Goal: Information Seeking & Learning: Find specific fact

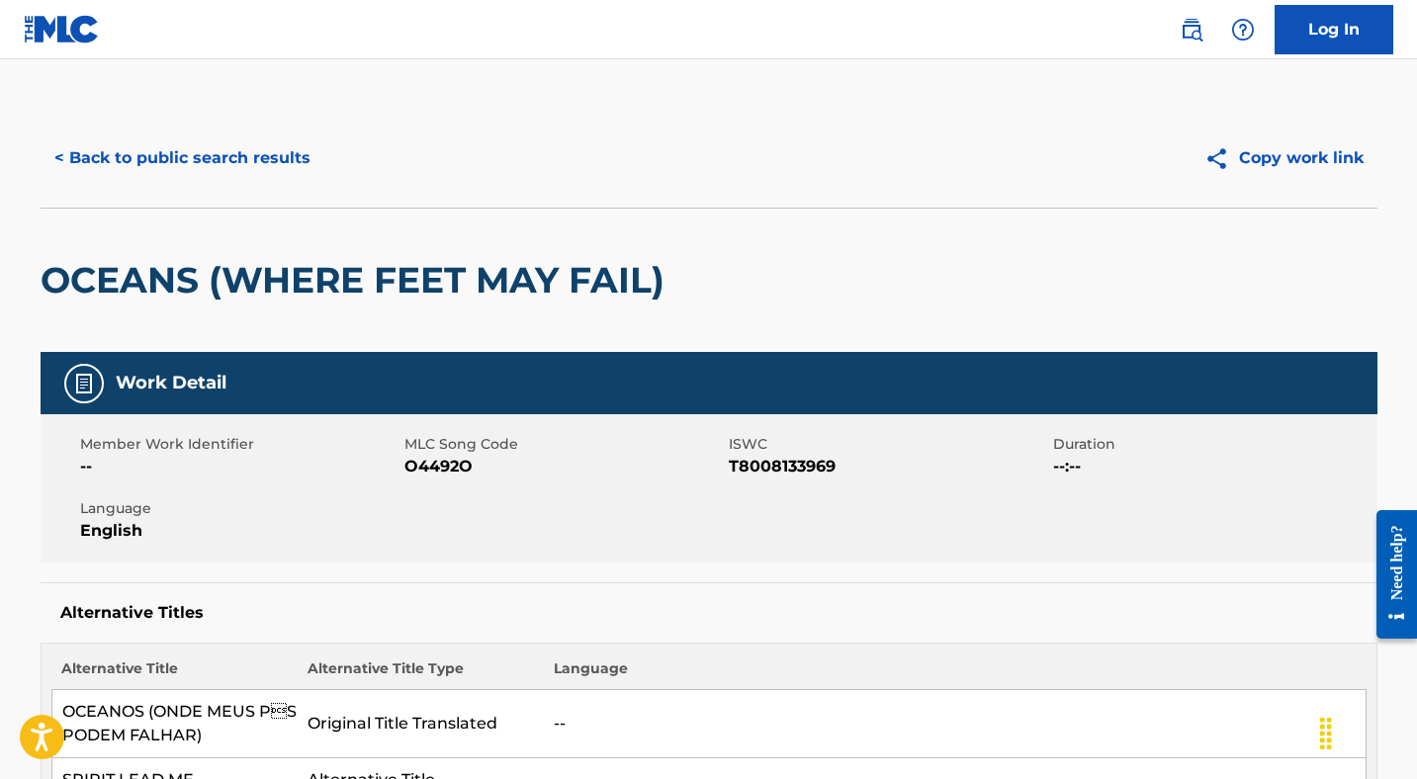
click at [176, 175] on button "< Back to public search results" at bounding box center [183, 158] width 284 height 49
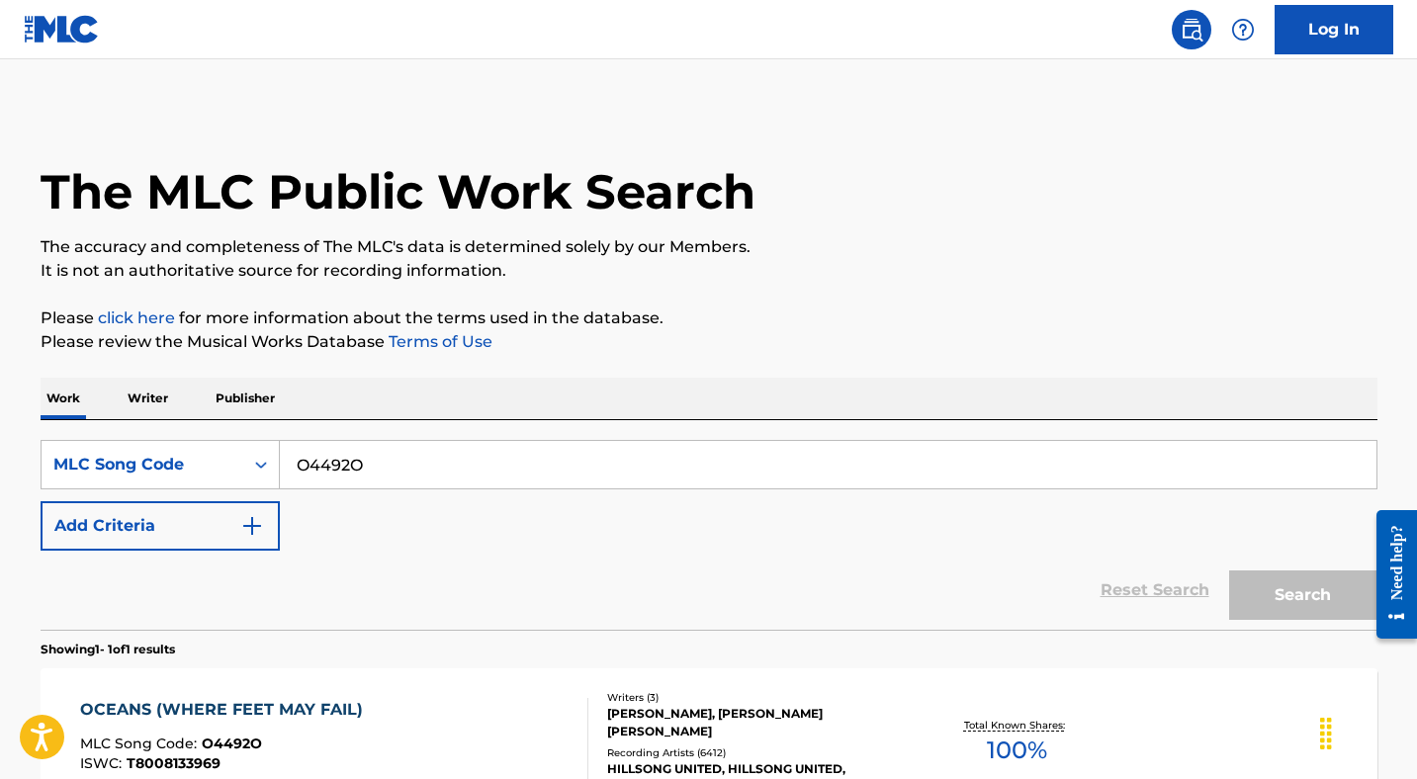
scroll to position [184, 0]
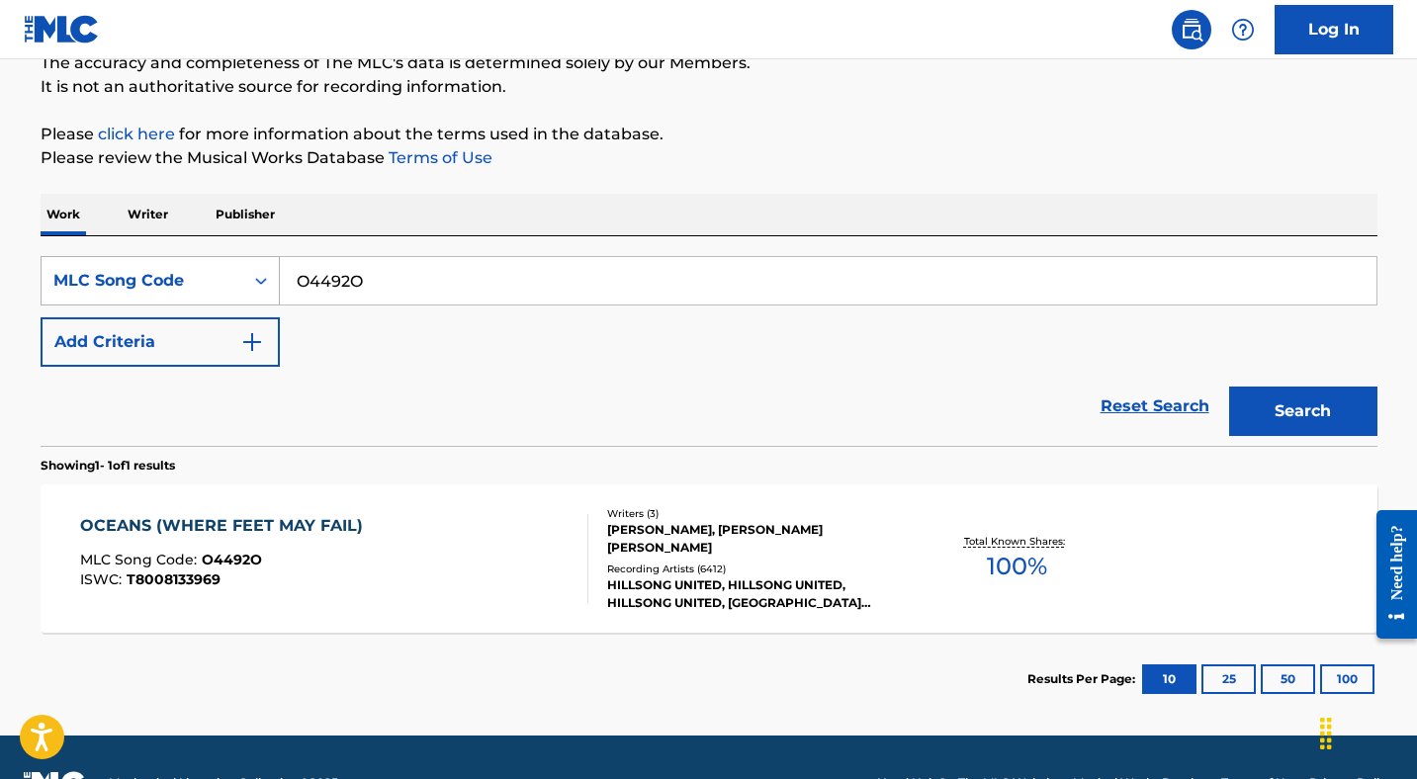
click at [198, 276] on div "MLC Song Code" at bounding box center [142, 281] width 178 height 24
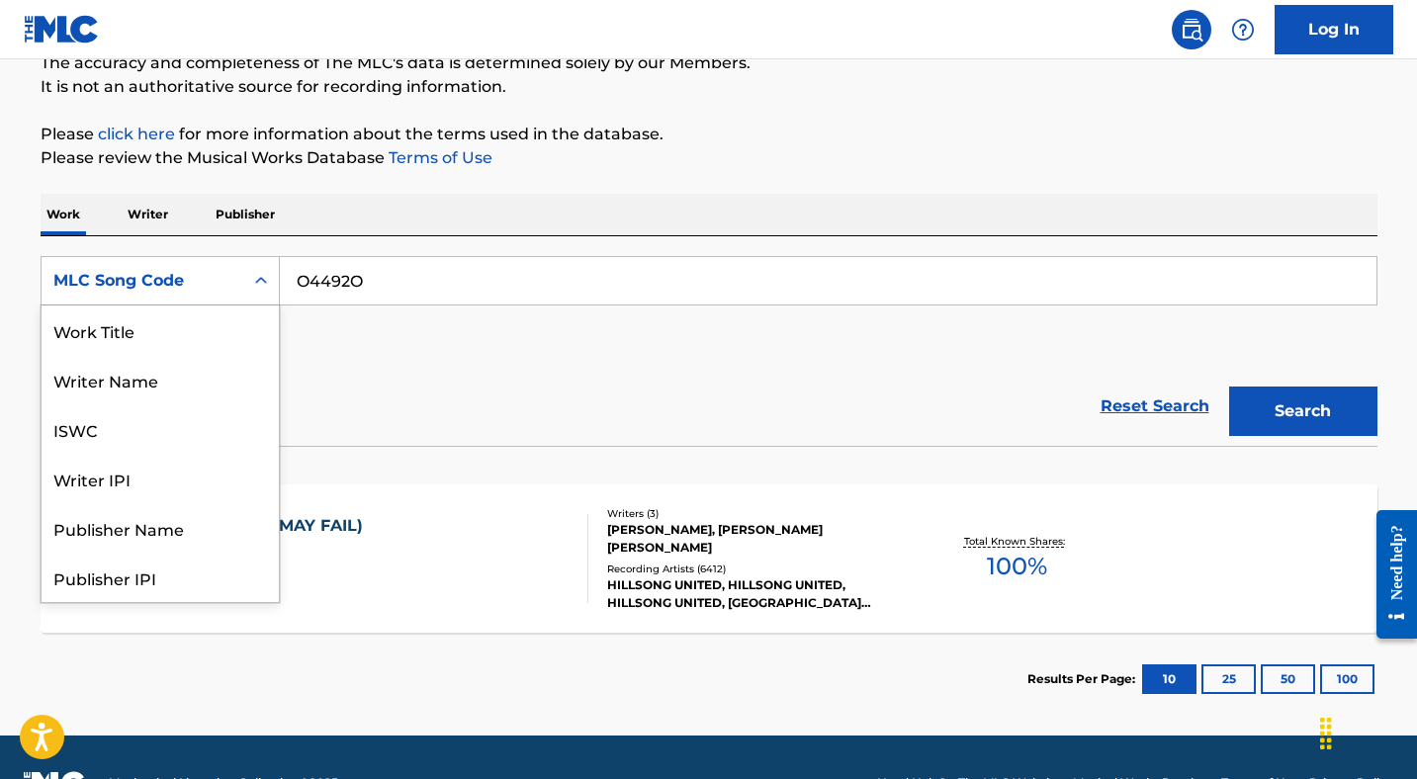
scroll to position [99, 0]
click at [156, 222] on p "Writer" at bounding box center [148, 215] width 52 height 42
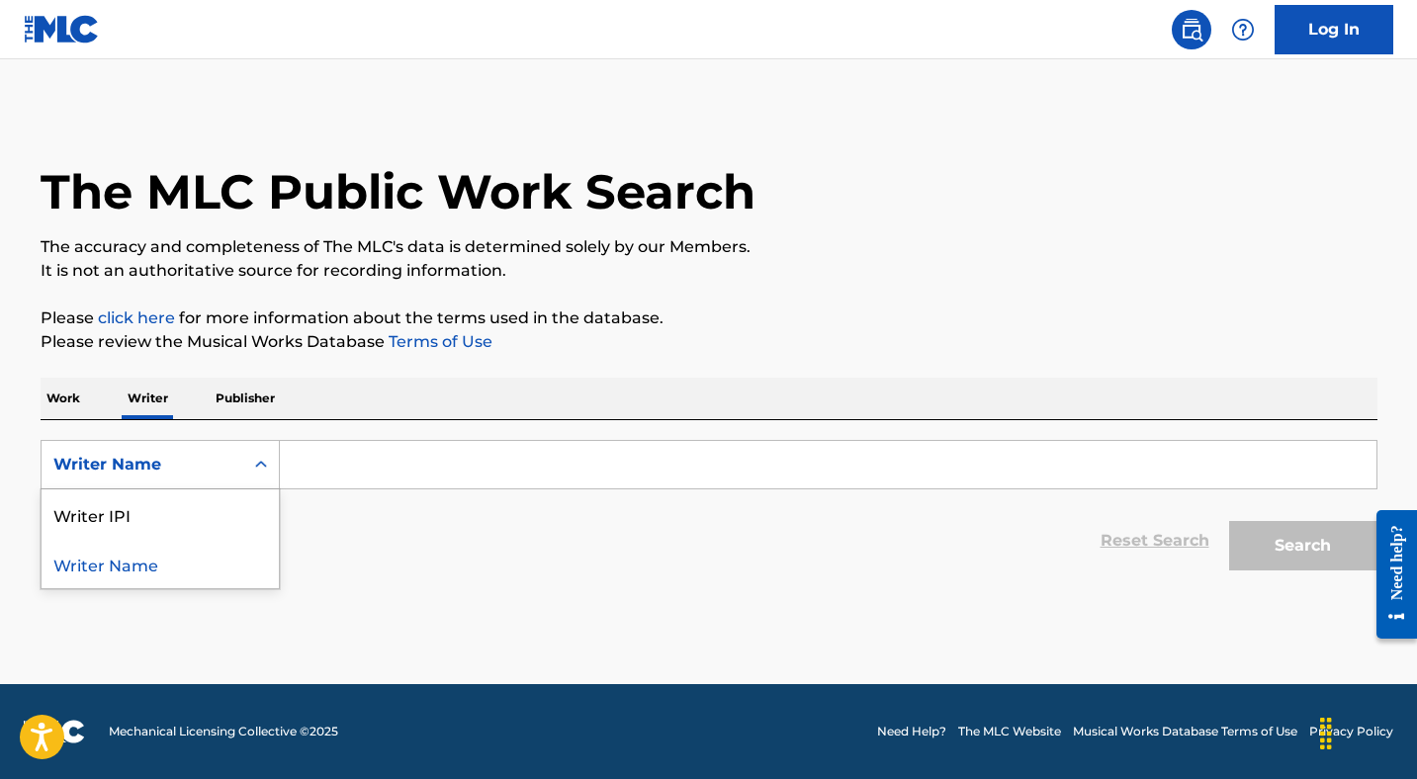
click at [197, 448] on div "Writer Name" at bounding box center [143, 465] width 202 height 38
click at [171, 522] on div "Writer IPI" at bounding box center [160, 514] width 237 height 49
click at [342, 457] on input "Search Form" at bounding box center [828, 464] width 1097 height 47
paste input "654384134"
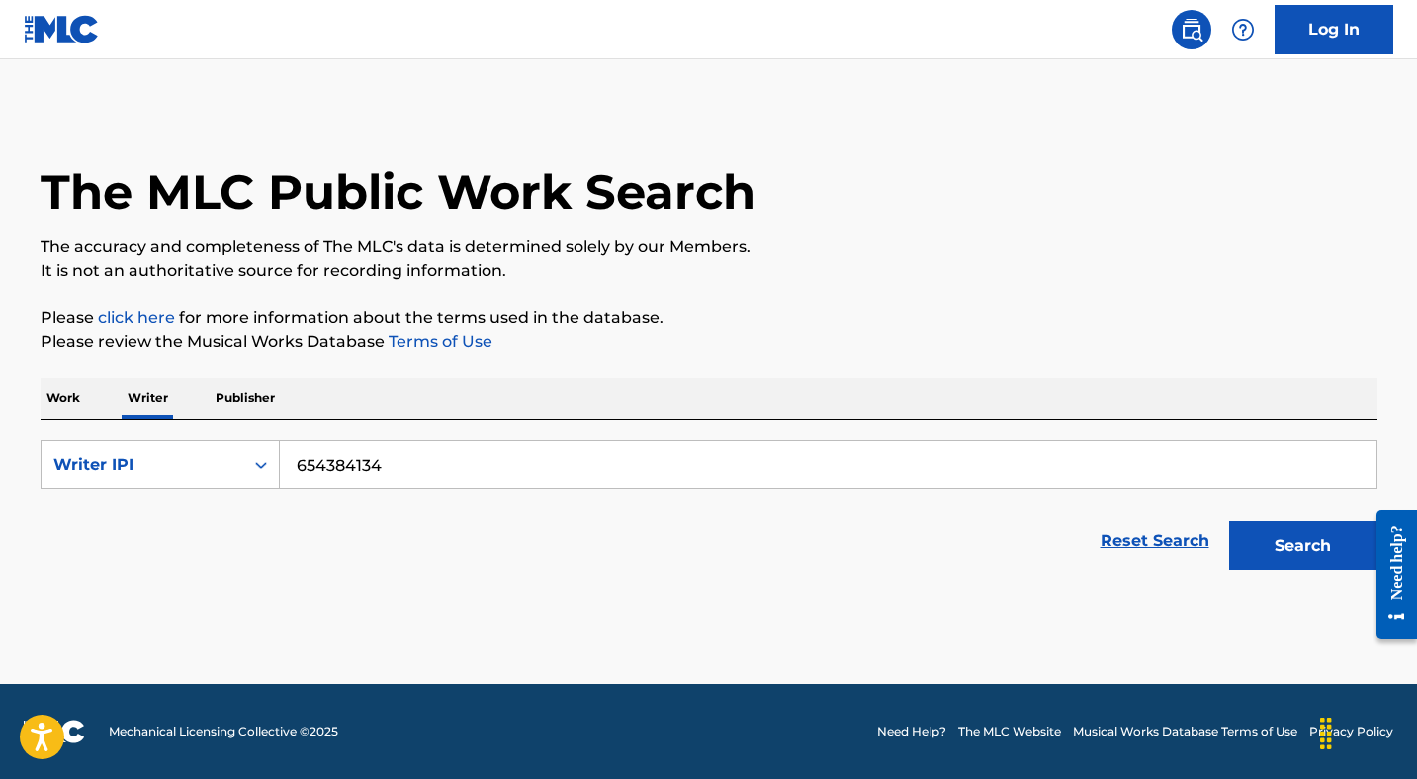
click at [1253, 537] on button "Search" at bounding box center [1303, 545] width 148 height 49
click at [298, 463] on input "654384134" at bounding box center [828, 464] width 1097 height 47
type input "00654384134"
click at [1255, 543] on button "Search" at bounding box center [1303, 545] width 148 height 49
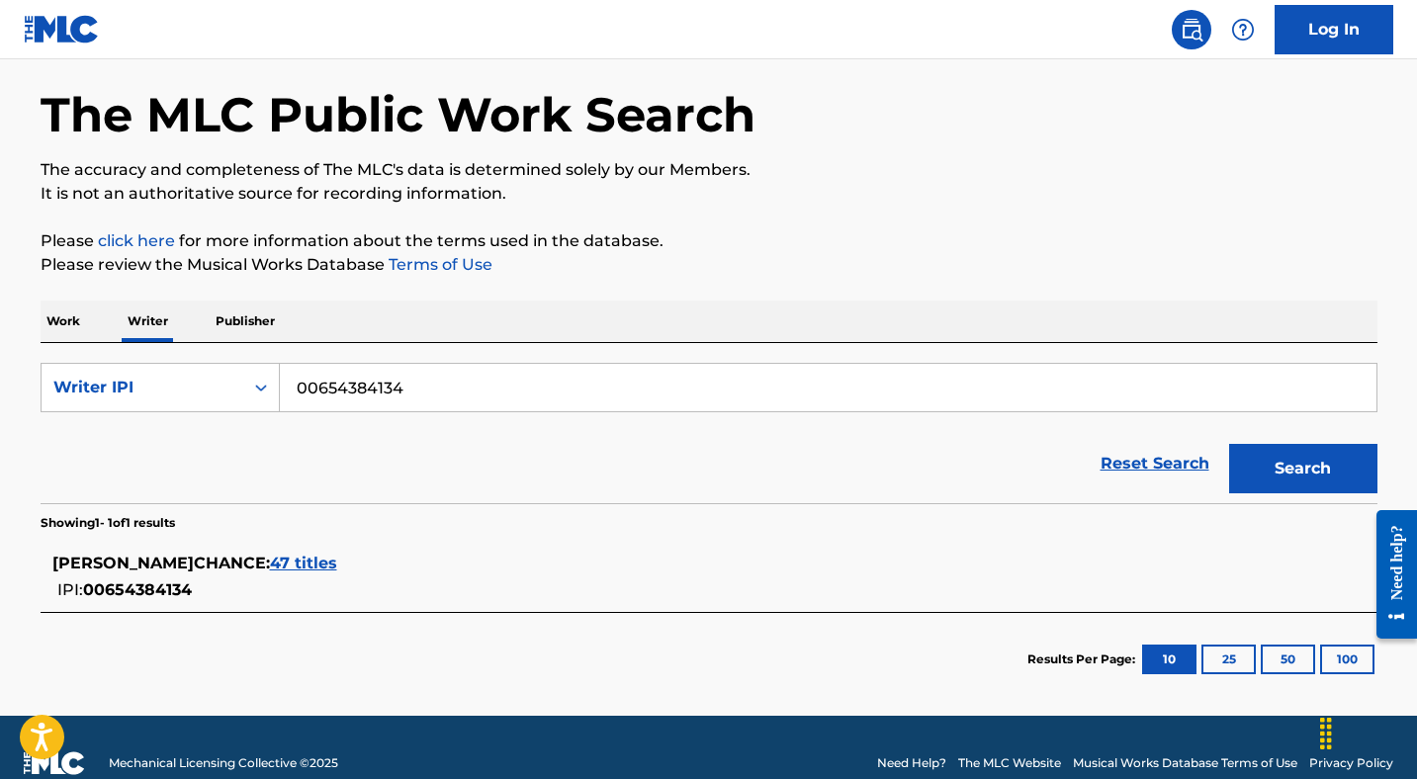
scroll to position [108, 0]
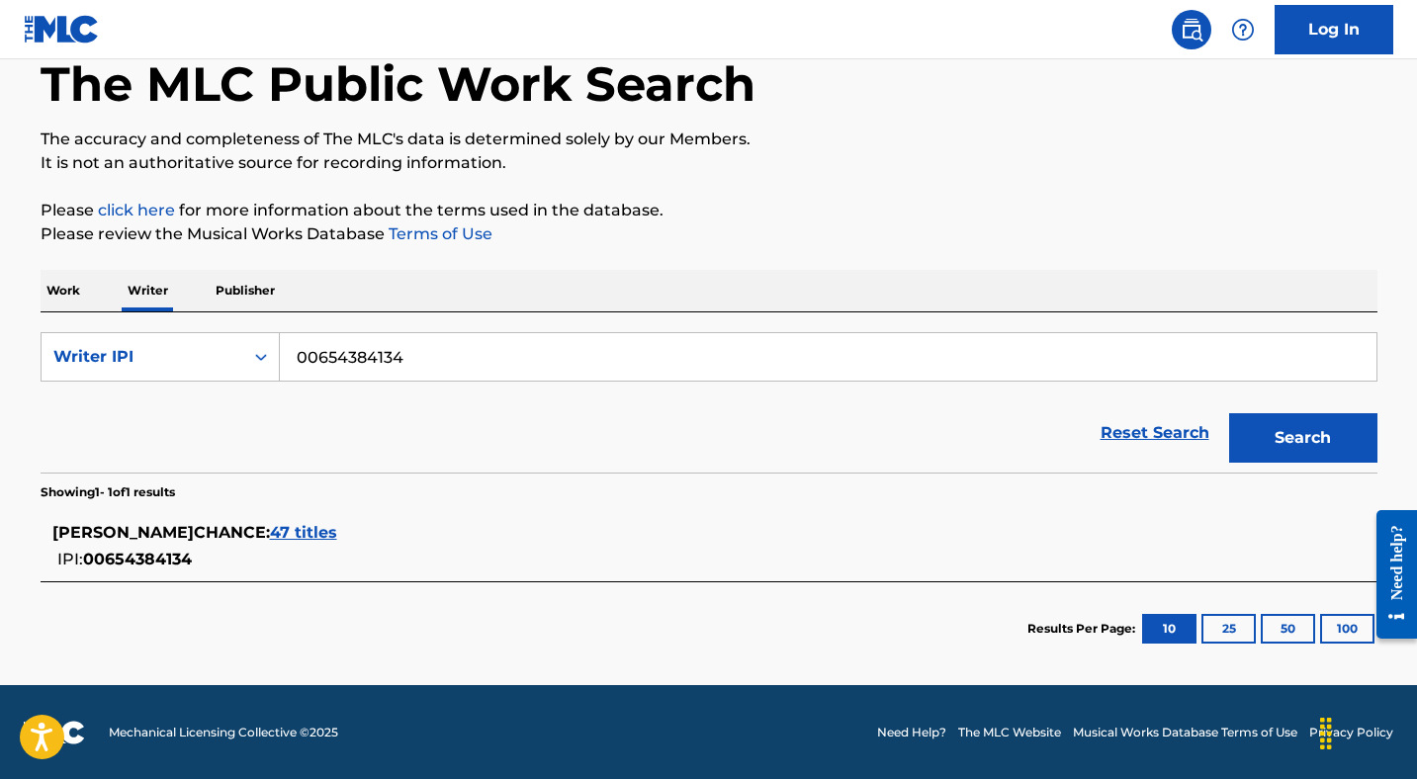
click at [337, 529] on span "47 titles" at bounding box center [303, 532] width 67 height 19
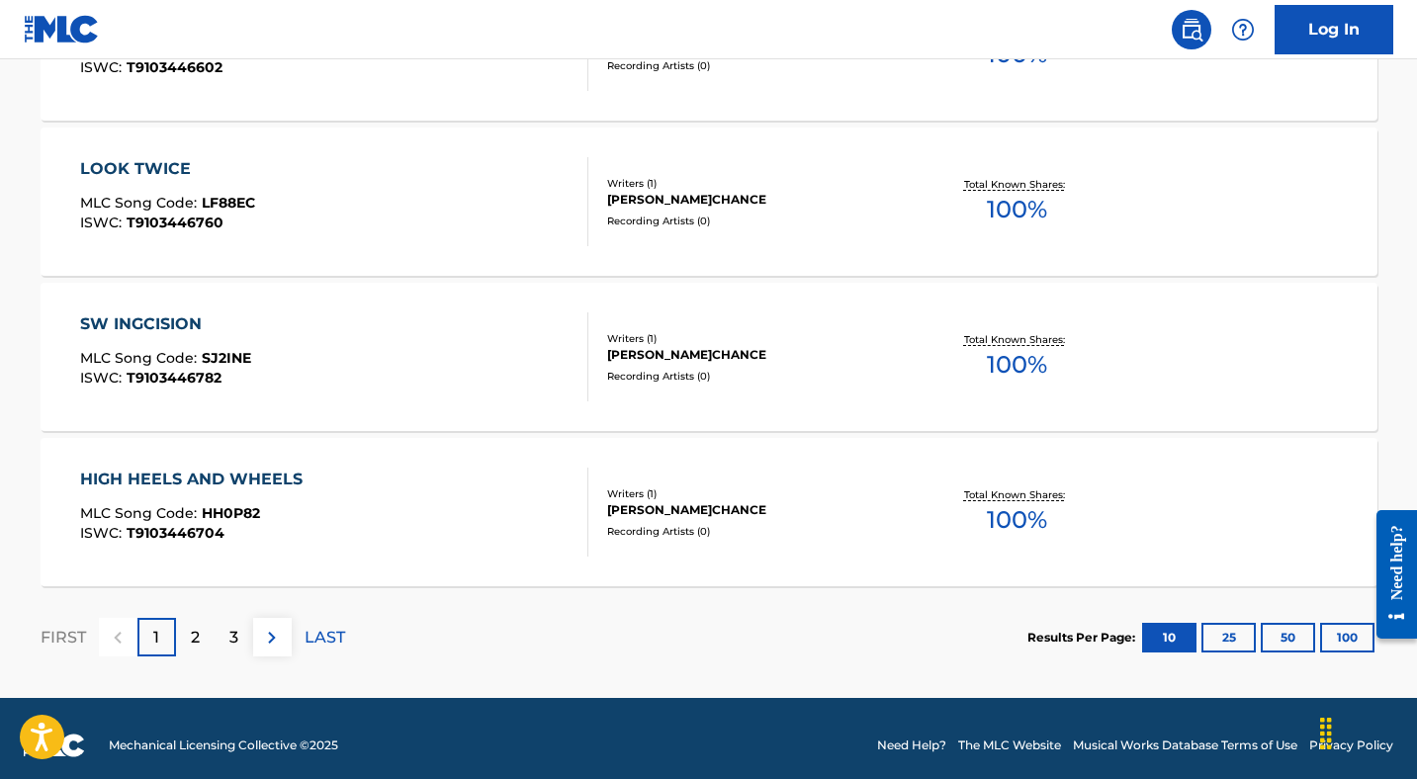
scroll to position [1642, 0]
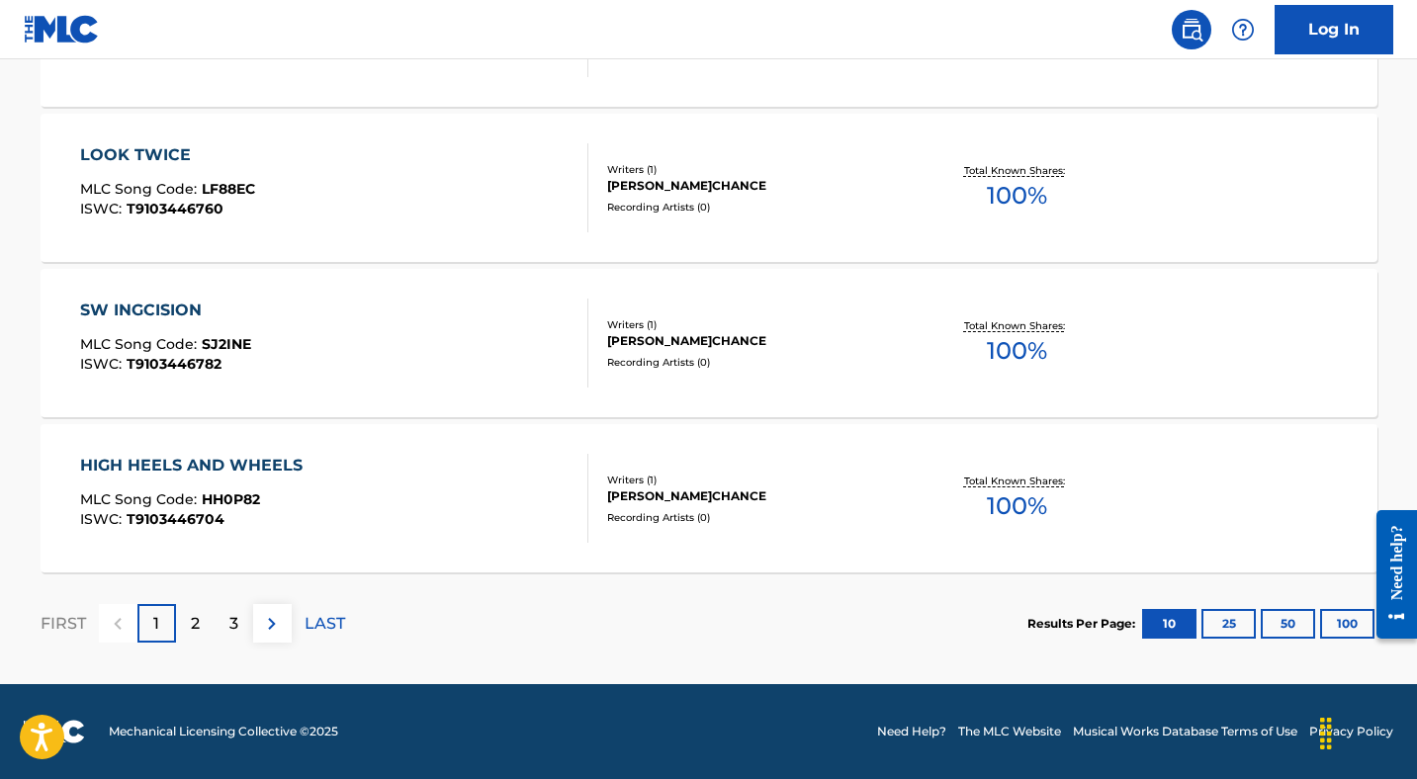
click at [1337, 611] on button "100" at bounding box center [1347, 624] width 54 height 30
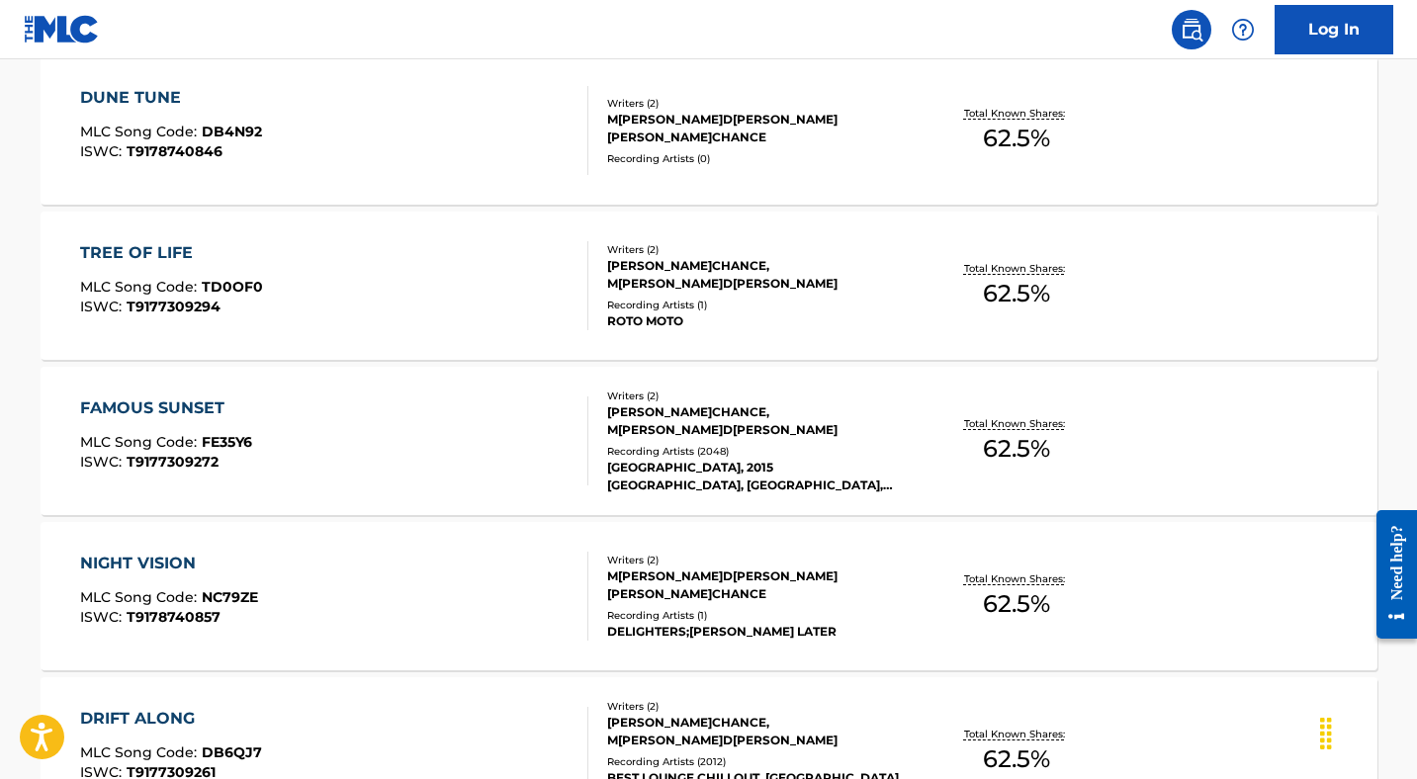
scroll to position [3278, 0]
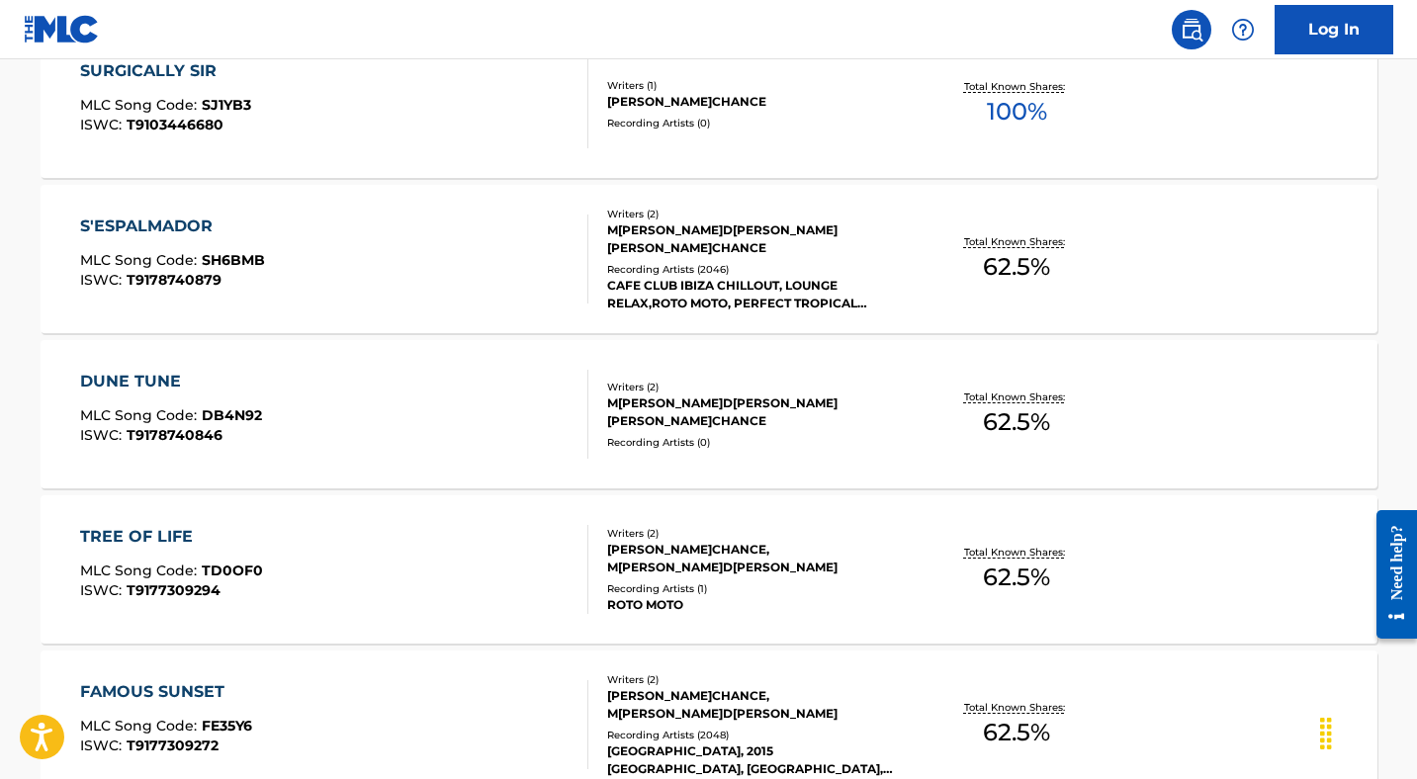
click at [181, 244] on div "S'ESPALMADOR MLC Song Code : SH6BMB ISWC : T9178740879" at bounding box center [172, 259] width 185 height 89
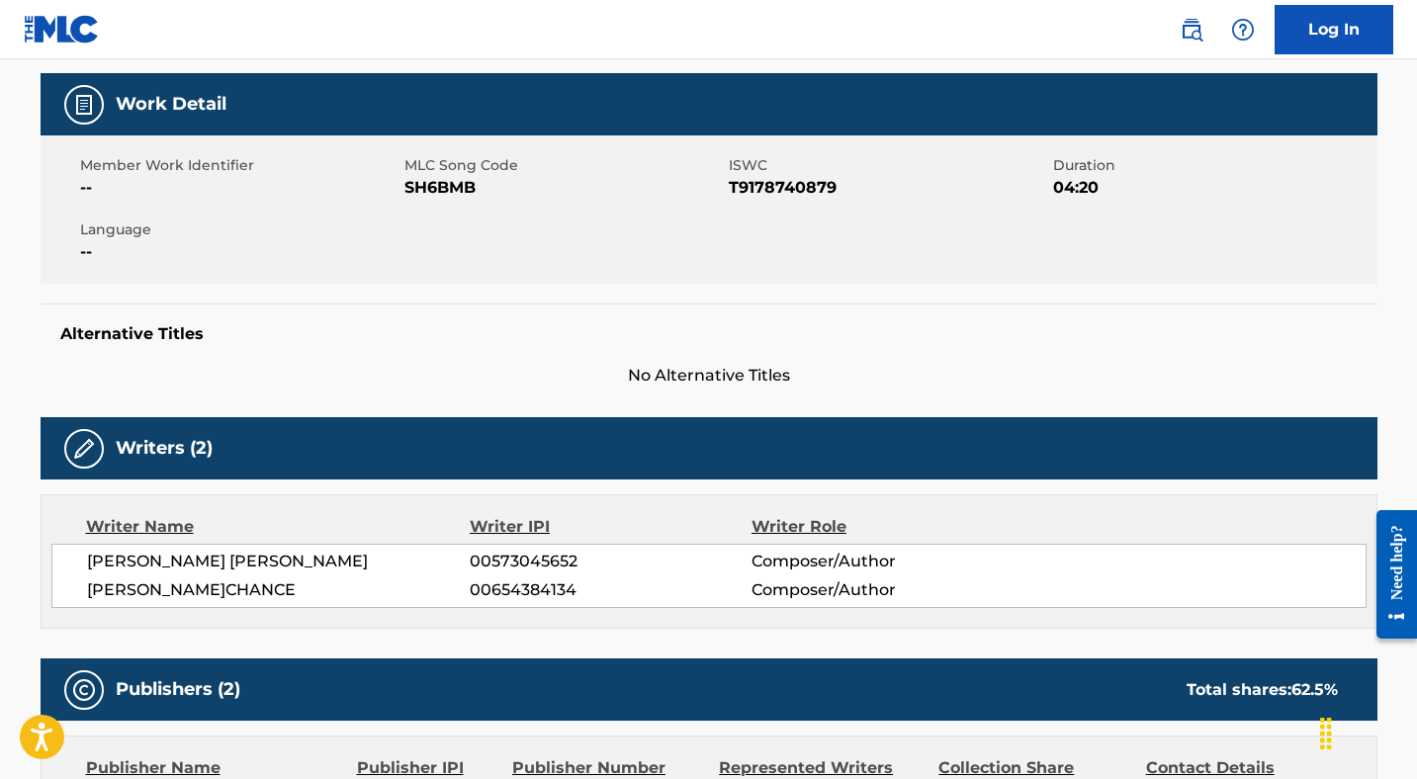
scroll to position [263, 0]
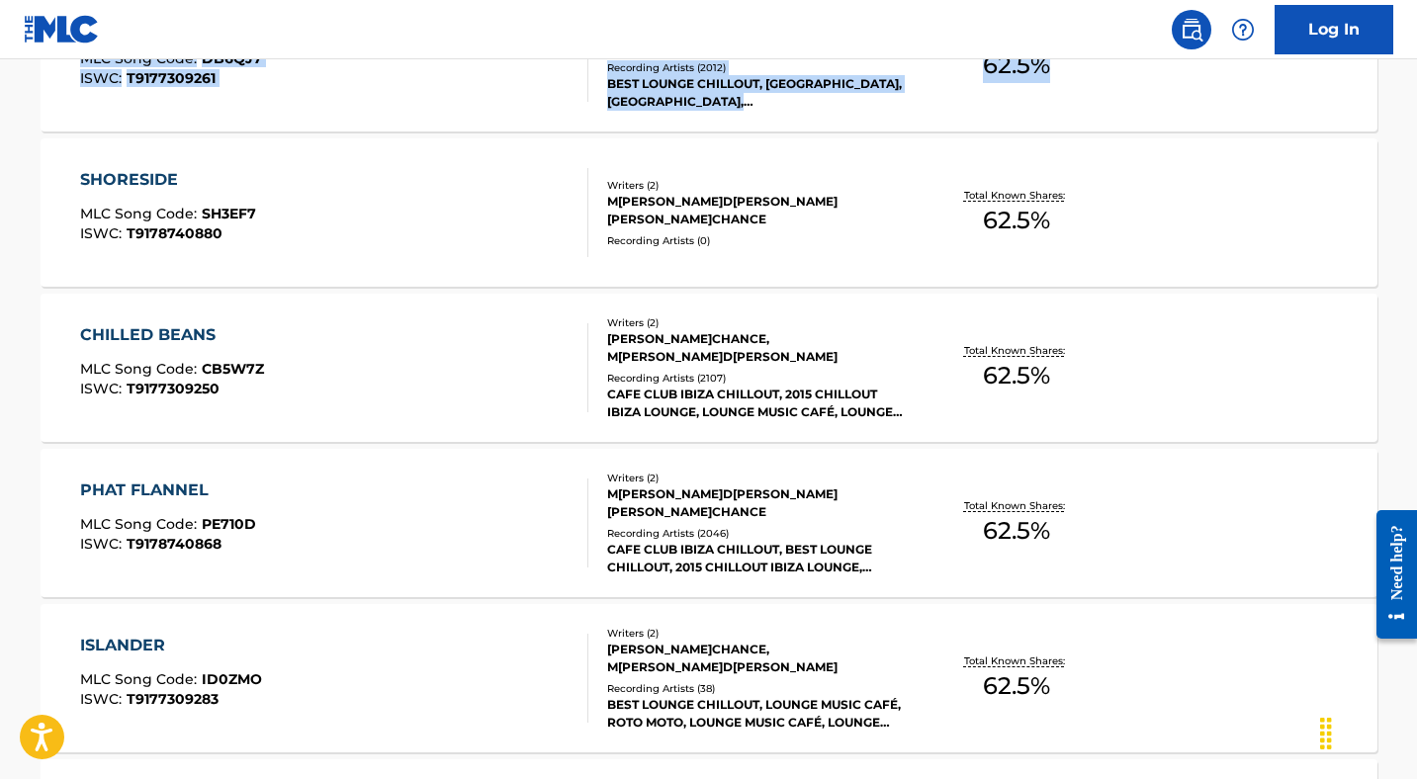
scroll to position [4299, 0]
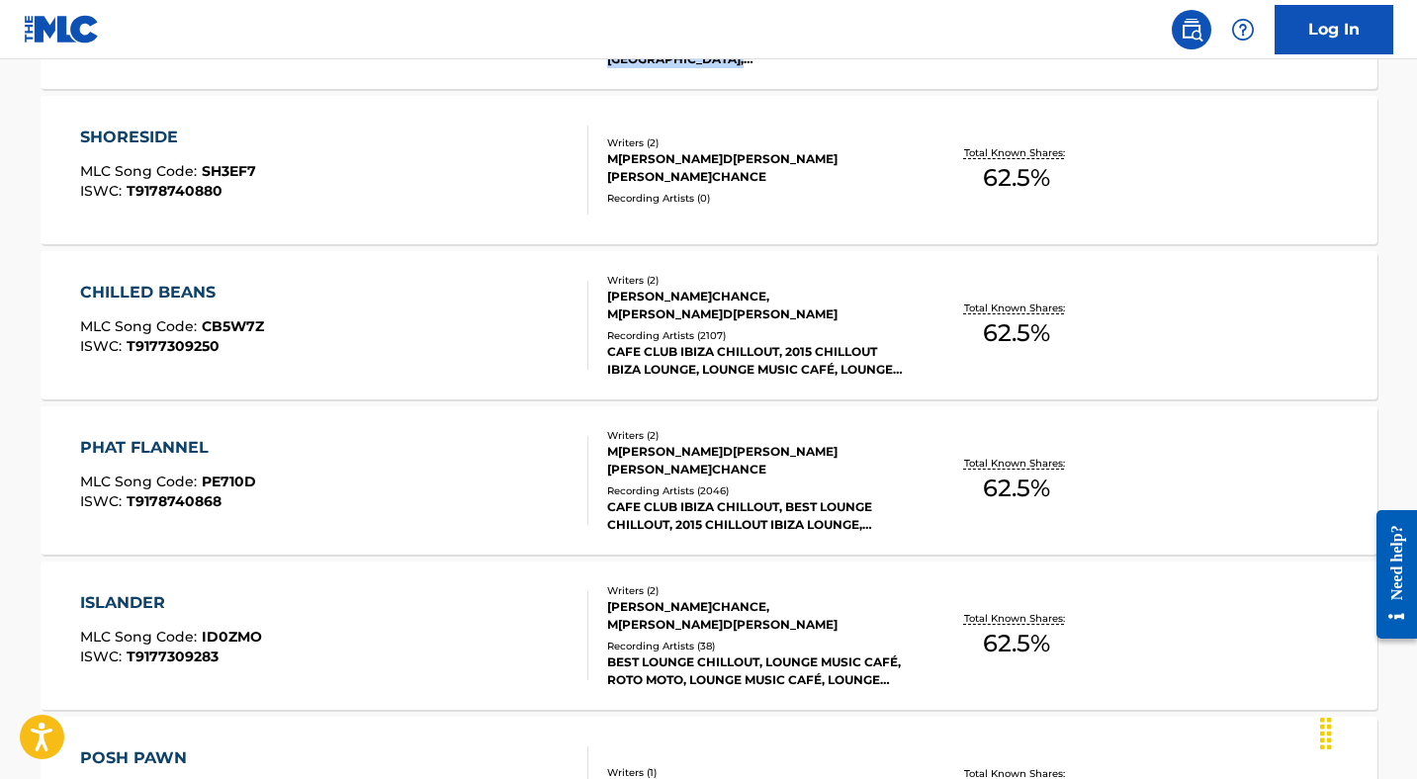
click at [668, 359] on div "CAFE CLUB IBIZA CHILLOUT, 2015 CHILLOUT IBIZA LOUNGE, LOUNGE MUSIC CAFÉ, LOUNGE…" at bounding box center [756, 361] width 299 height 36
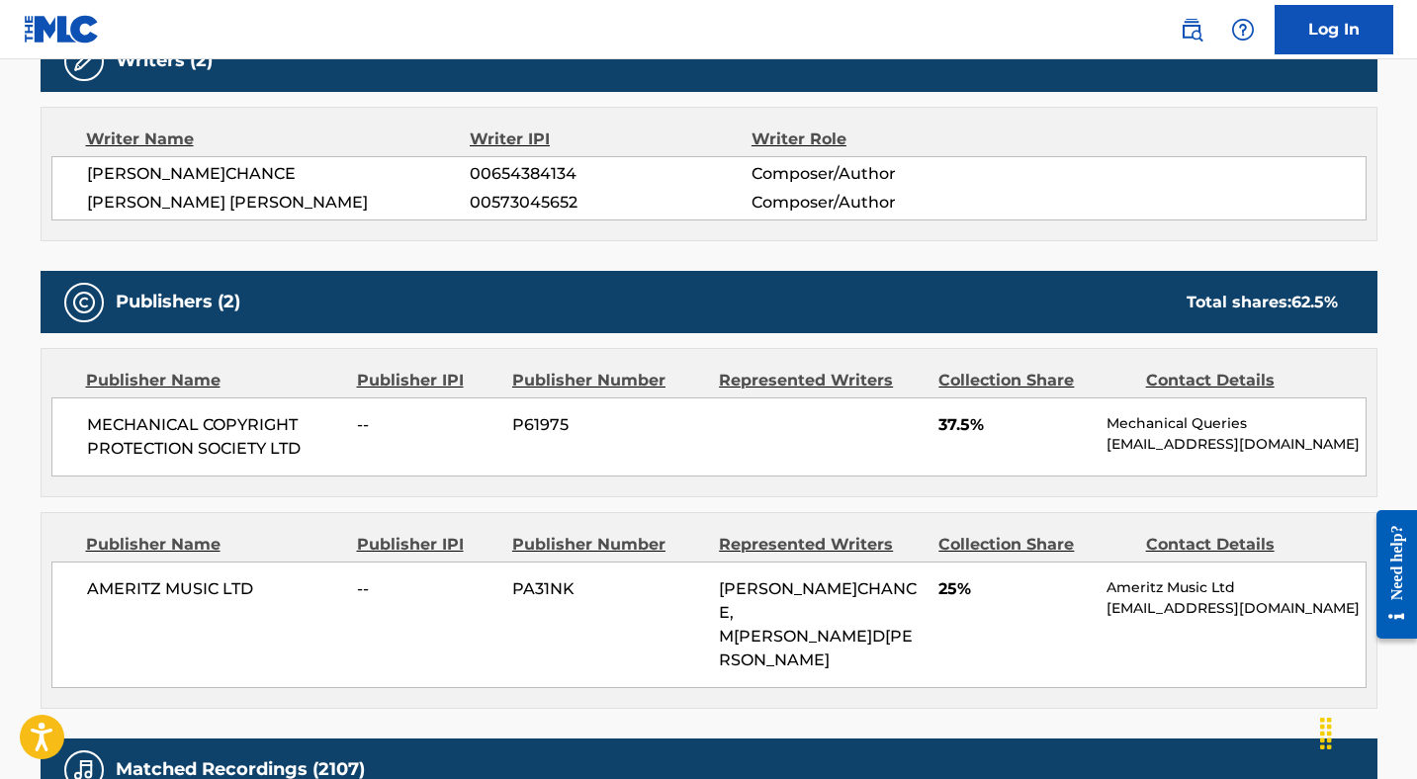
scroll to position [713, 0]
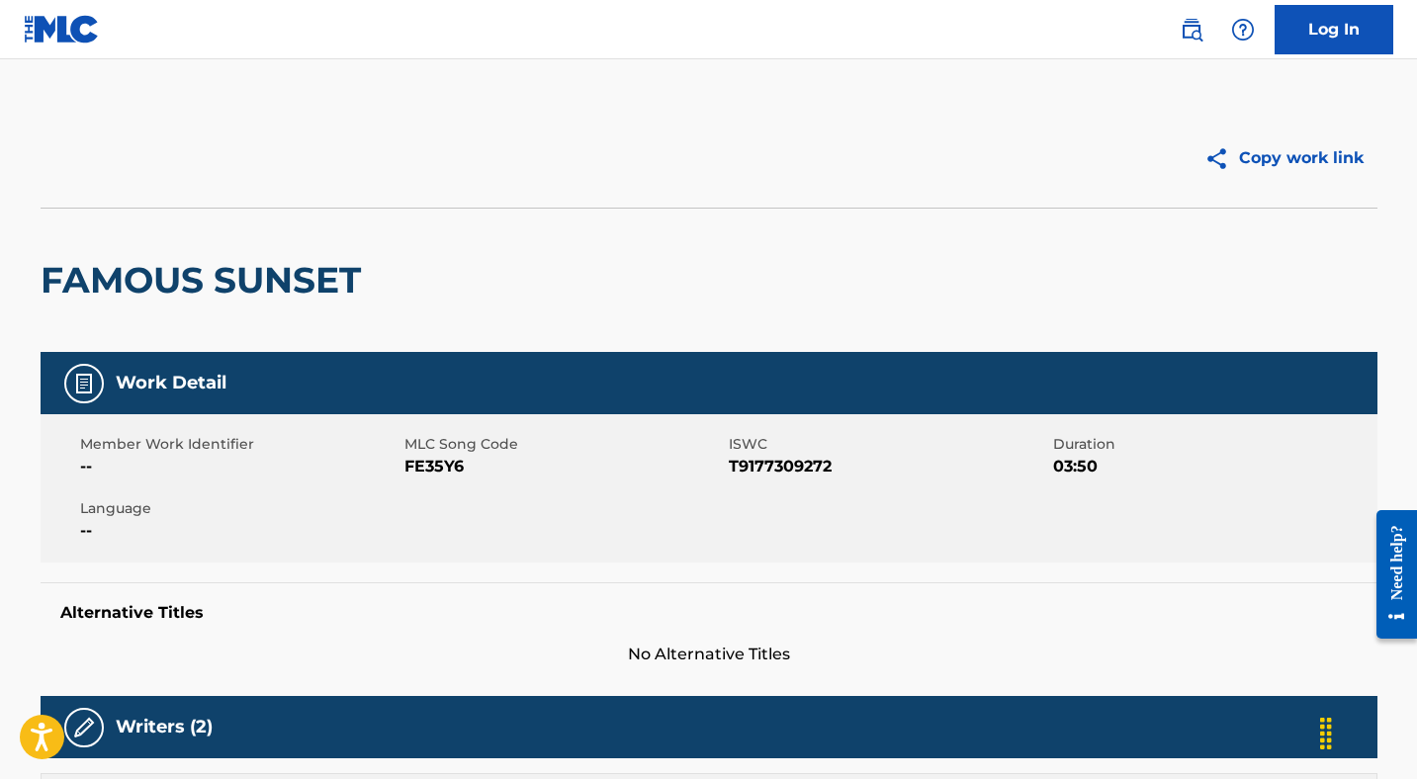
click at [187, 276] on h2 "FAMOUS SUNSET" at bounding box center [206, 280] width 330 height 45
click at [80, 39] on img at bounding box center [62, 29] width 76 height 29
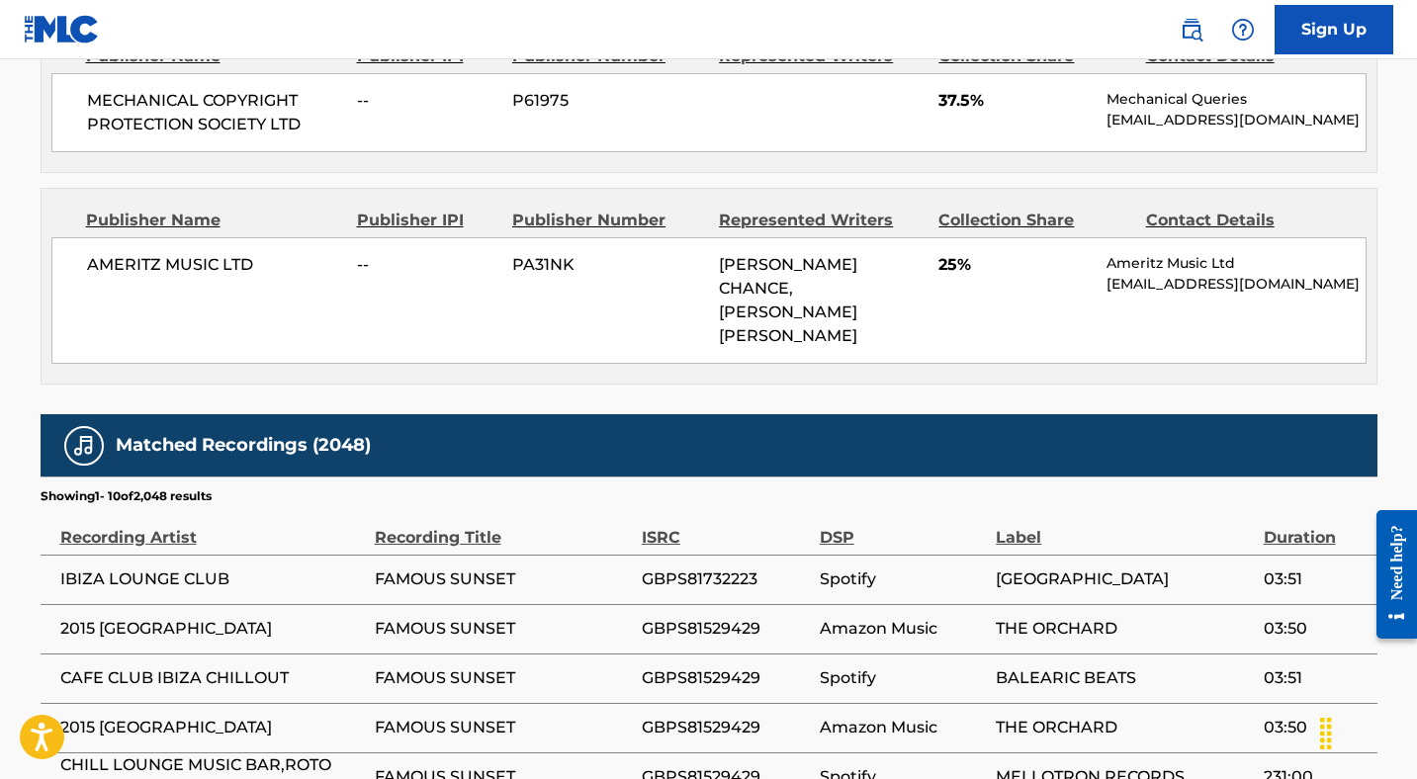
scroll to position [219, 0]
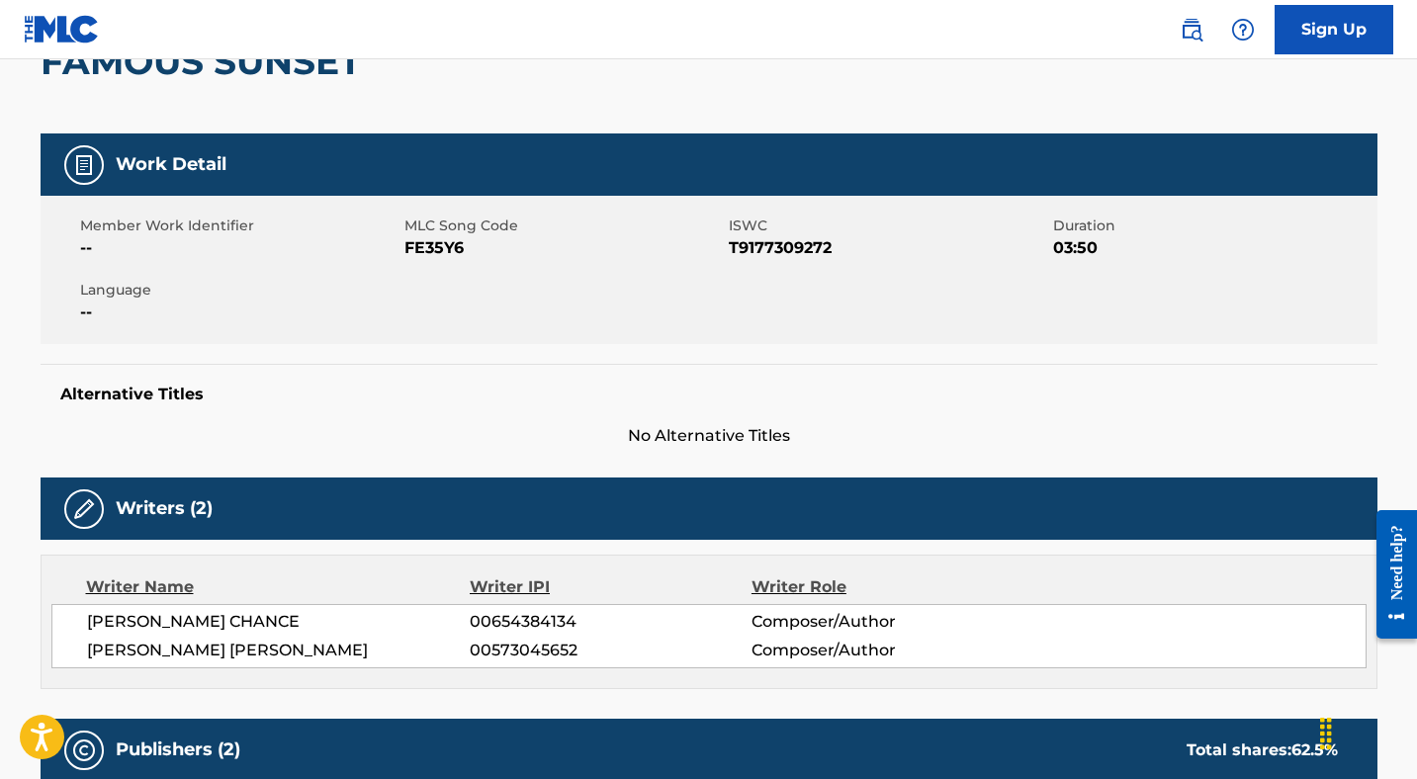
click at [1202, 33] on img at bounding box center [1192, 30] width 24 height 24
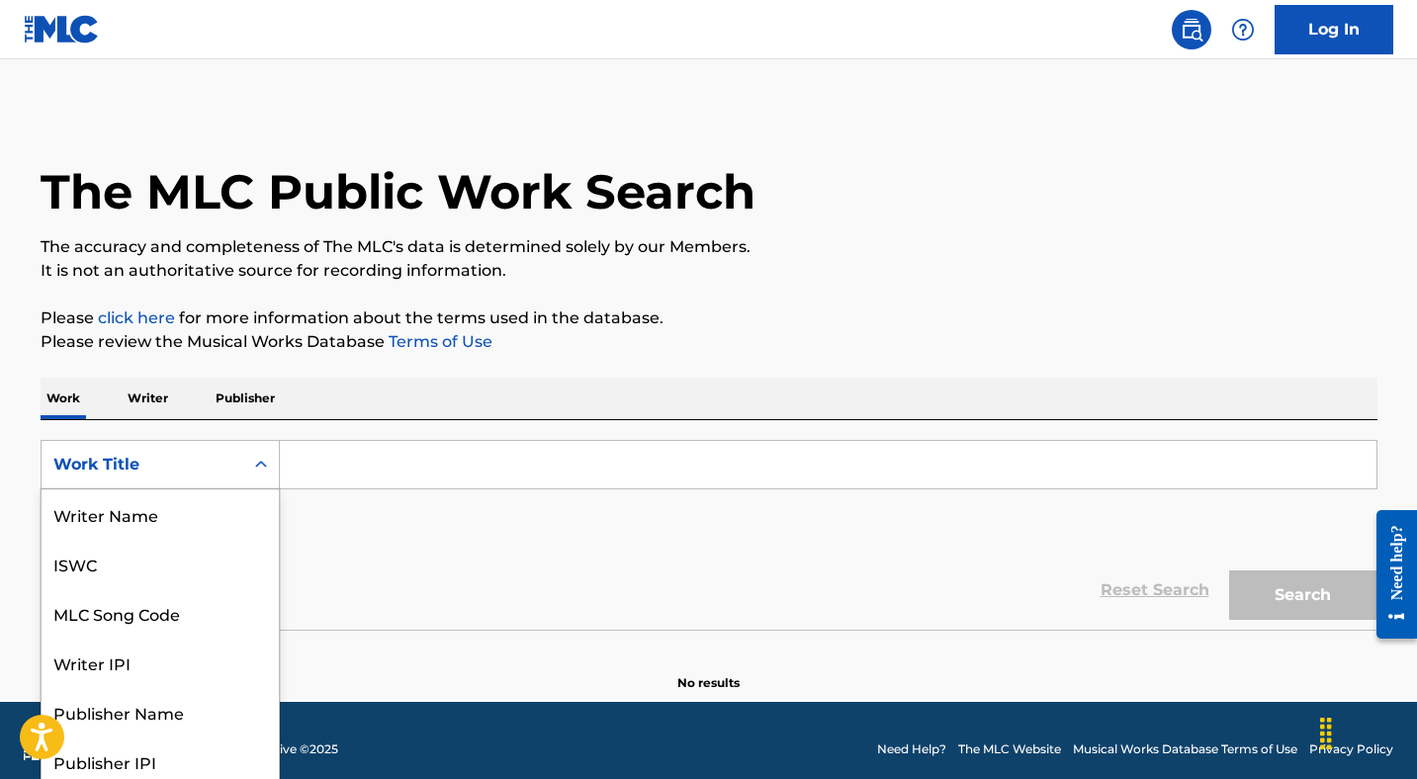
click at [163, 471] on div "Work Title" at bounding box center [143, 465] width 202 height 38
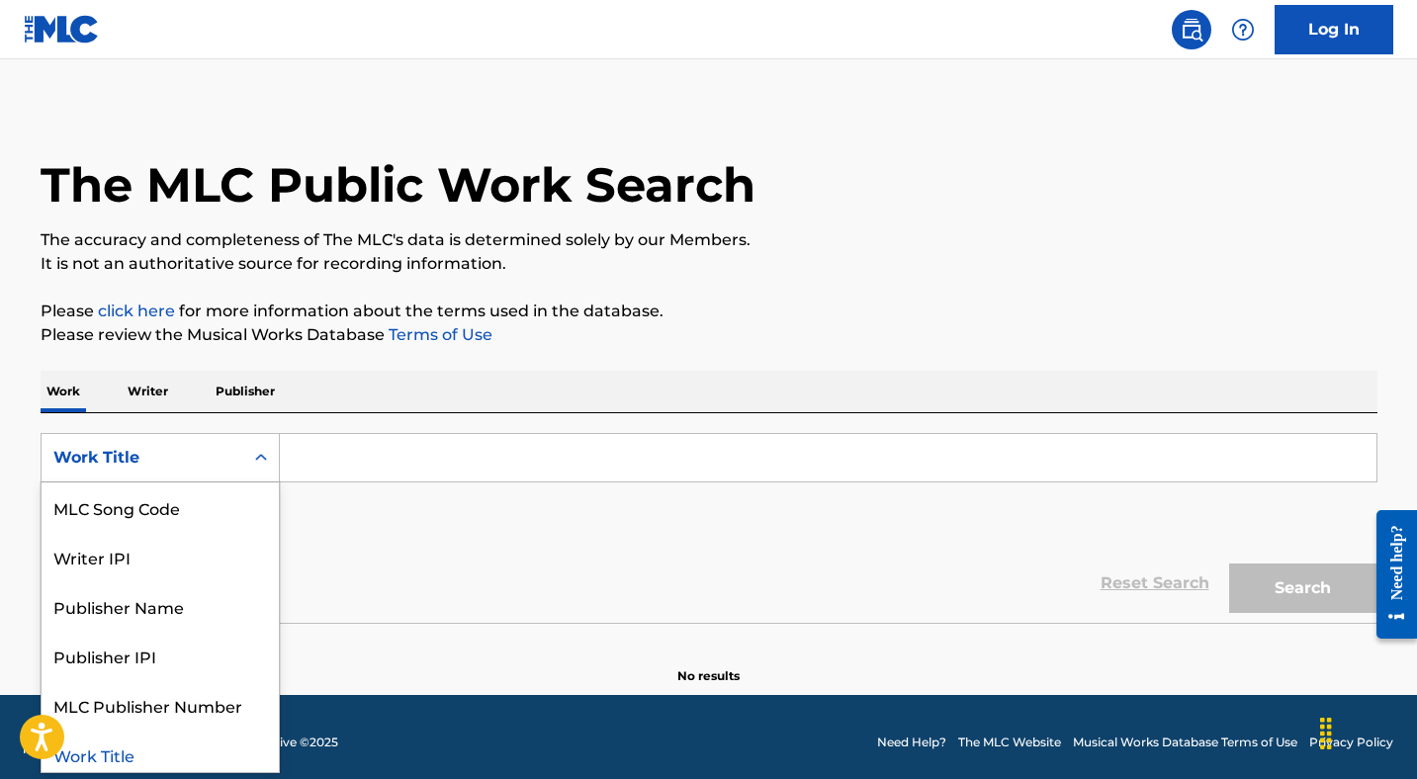
scroll to position [8, 0]
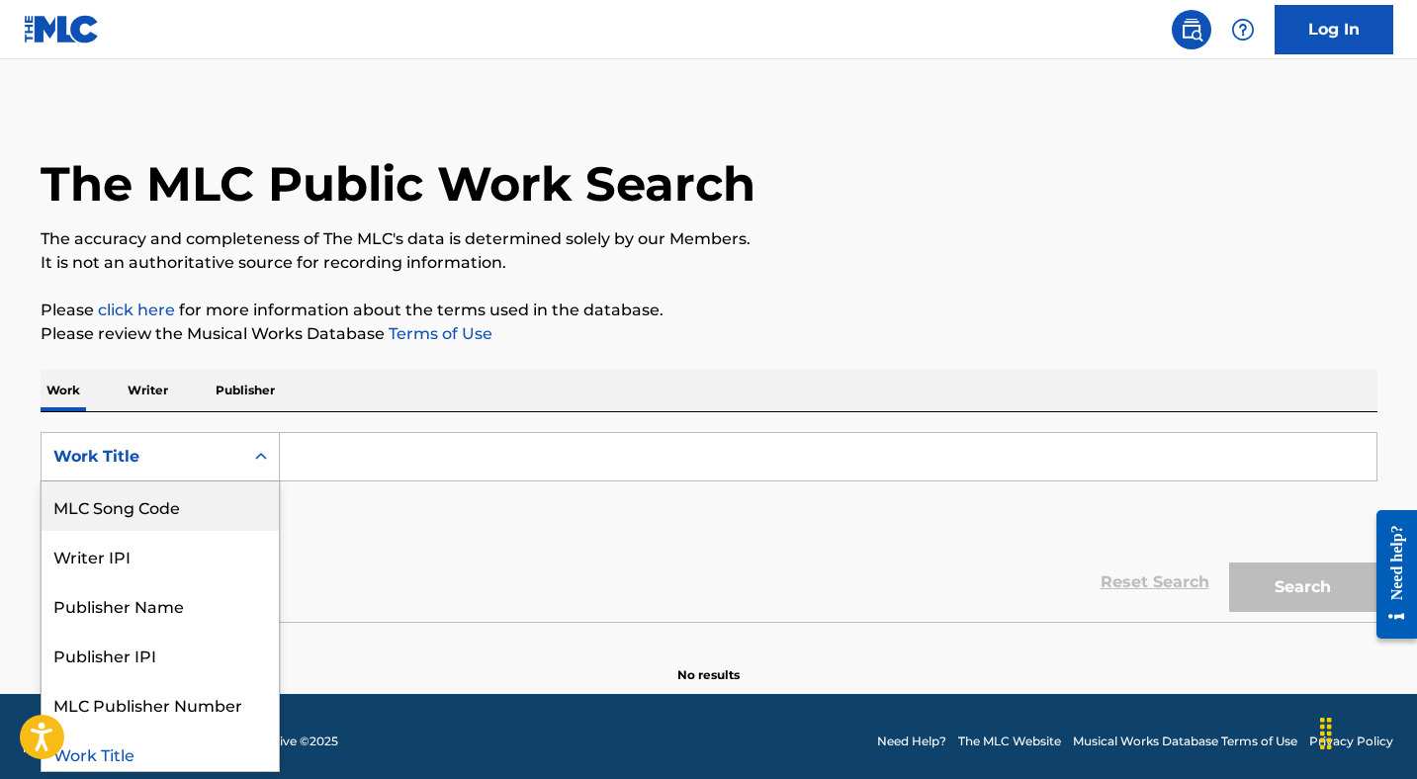
click at [149, 490] on div "MLC Song Code" at bounding box center [160, 506] width 237 height 49
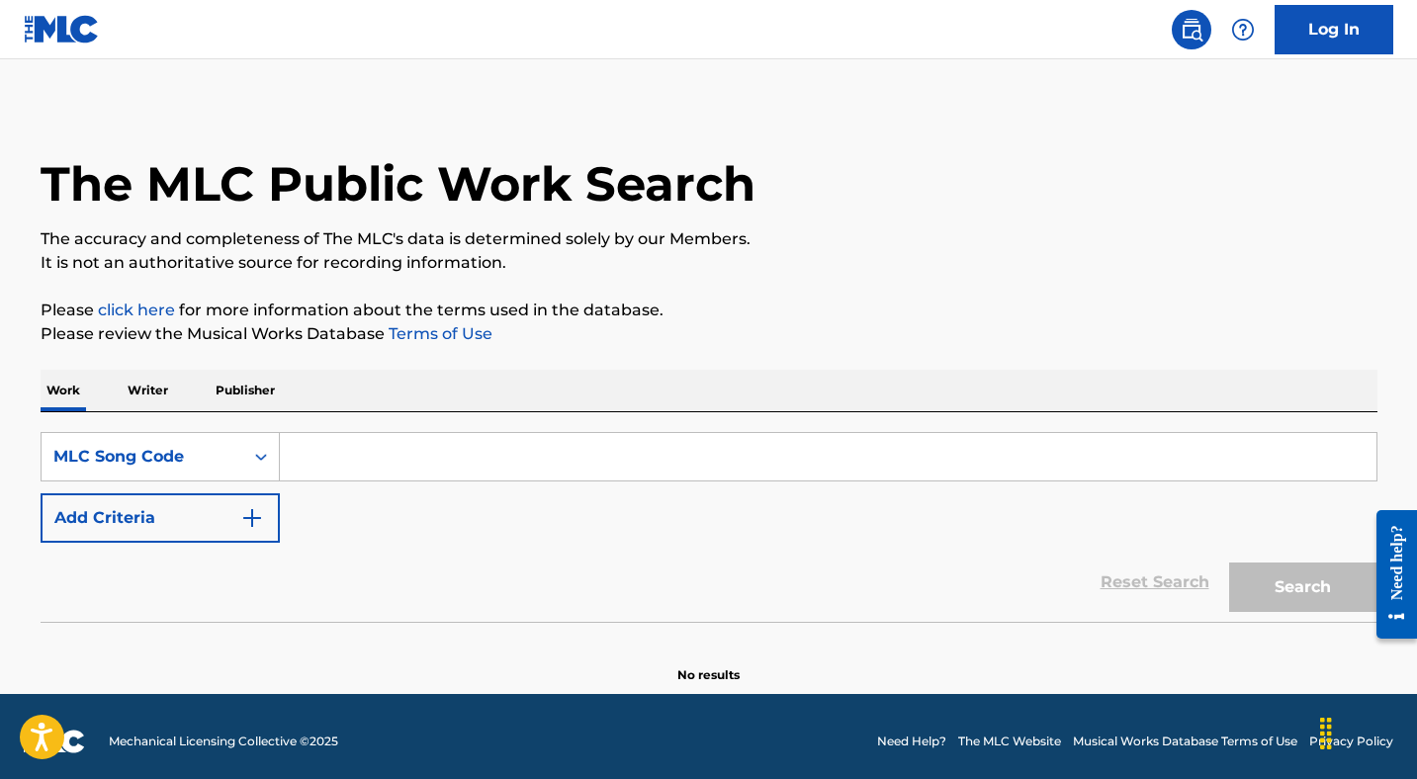
click at [367, 464] on input "Search Form" at bounding box center [828, 456] width 1097 height 47
paste input "MB5ZO8"
type input "MB5ZO8"
click at [1306, 579] on button "Search" at bounding box center [1303, 587] width 148 height 49
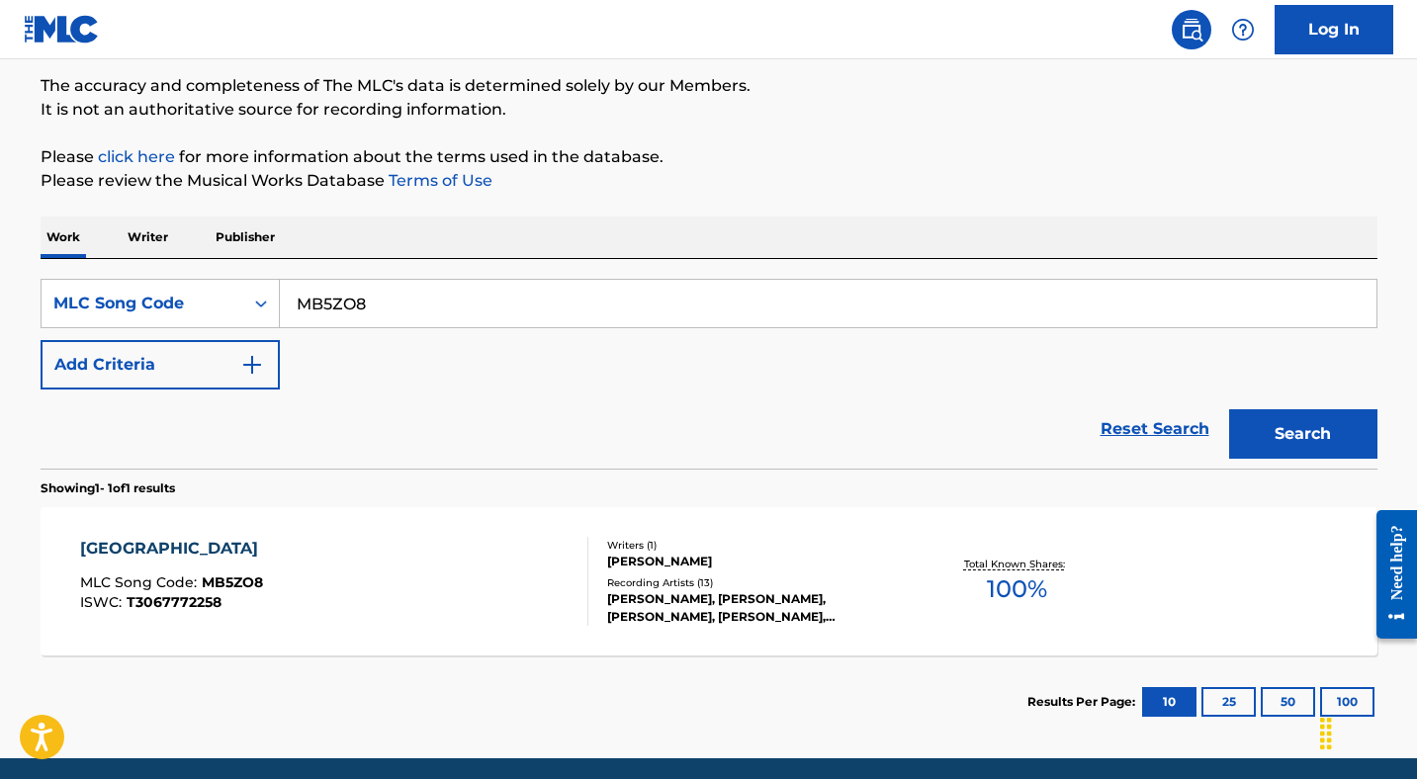
scroll to position [235, 0]
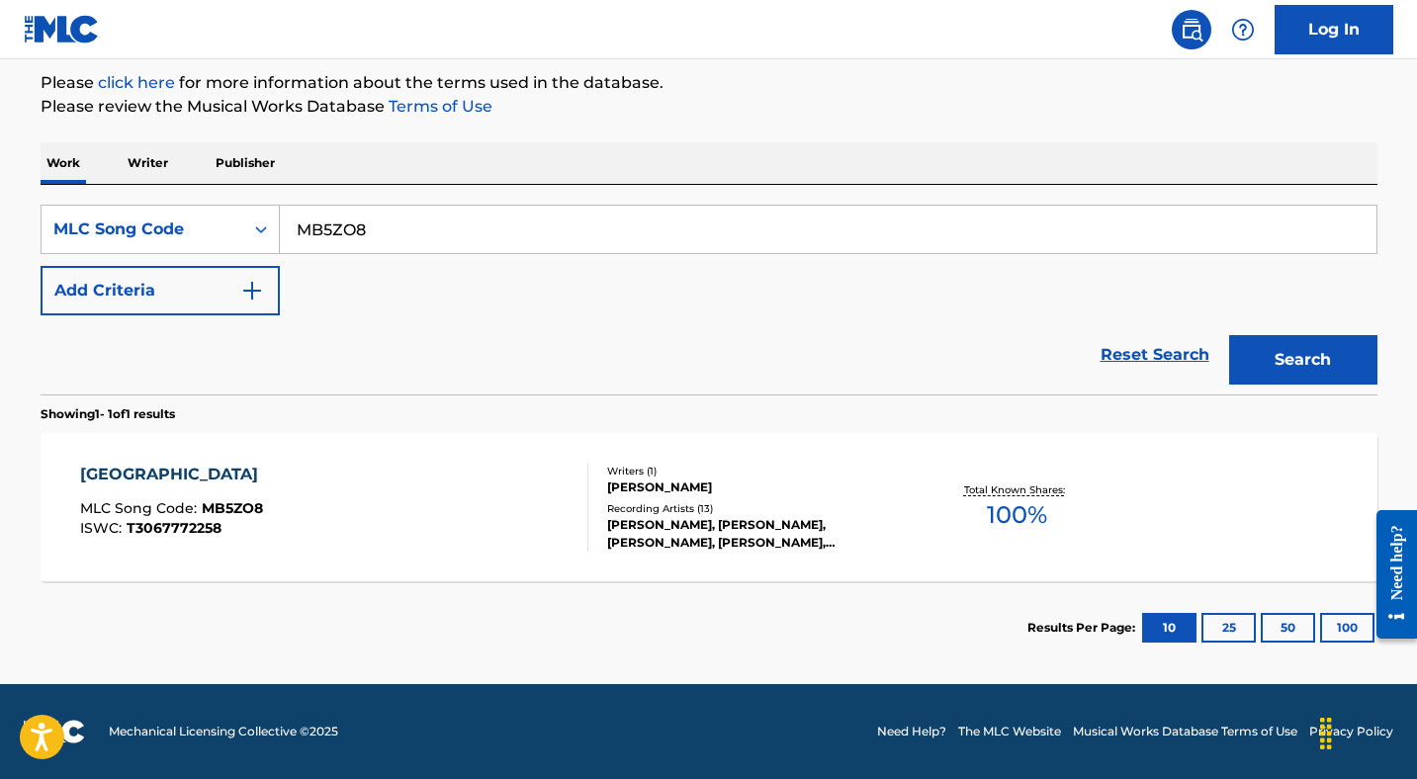
click at [147, 467] on div "MALIBU MOUNTAIN" at bounding box center [174, 475] width 188 height 24
